Goal: Communication & Community: Answer question/provide support

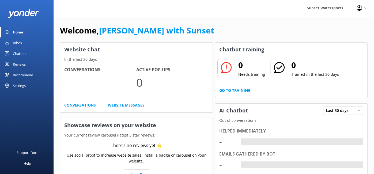
click at [21, 44] on div "Inbox" at bounding box center [17, 43] width 9 height 11
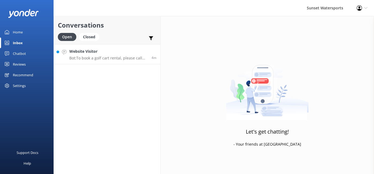
click at [109, 56] on p "Bot: To book a golf cart rental, please call our office at [PHONE_NUMBER]. Rese…" at bounding box center [108, 58] width 78 height 5
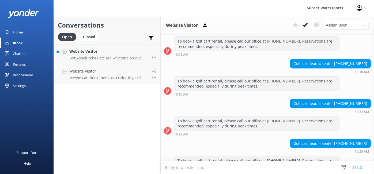
scroll to position [6446, 0]
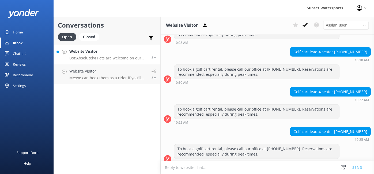
click at [108, 55] on div "Website Visitor Bot: Absolutely! Pets are welcome on our boat rentals. Just mak…" at bounding box center [108, 54] width 78 height 12
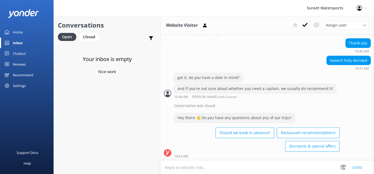
scroll to position [146, 0]
